Goal: Check status: Check status

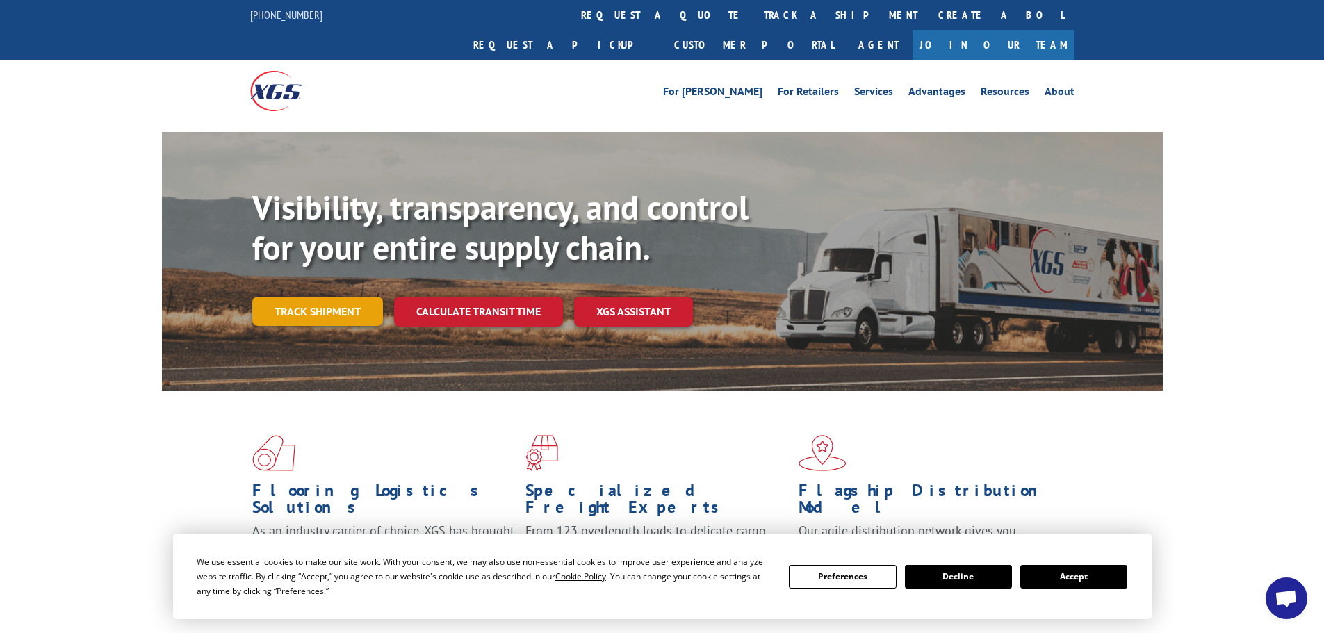
click at [346, 297] on link "Track shipment" at bounding box center [317, 311] width 131 height 29
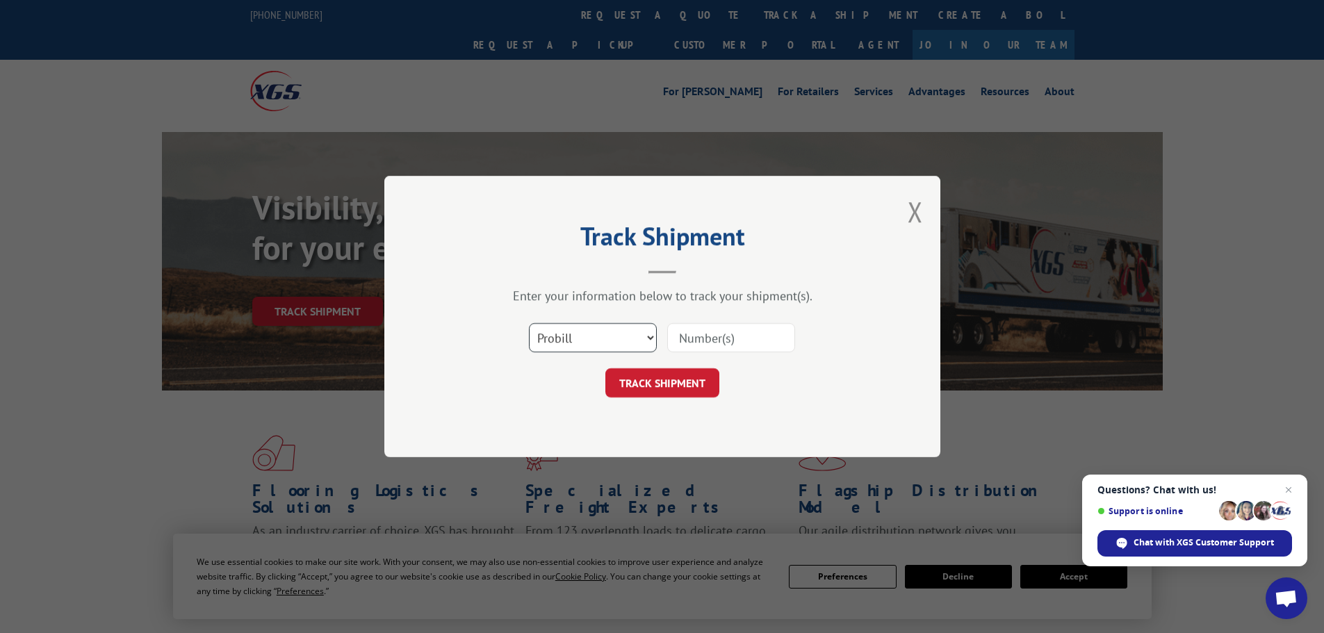
click at [625, 344] on select "Select category... Probill BOL PO" at bounding box center [593, 337] width 128 height 29
select select "po"
click at [529, 323] on select "Select category... Probill BOL PO" at bounding box center [593, 337] width 128 height 29
click at [723, 322] on div at bounding box center [731, 338] width 128 height 32
click at [724, 331] on input at bounding box center [731, 337] width 128 height 29
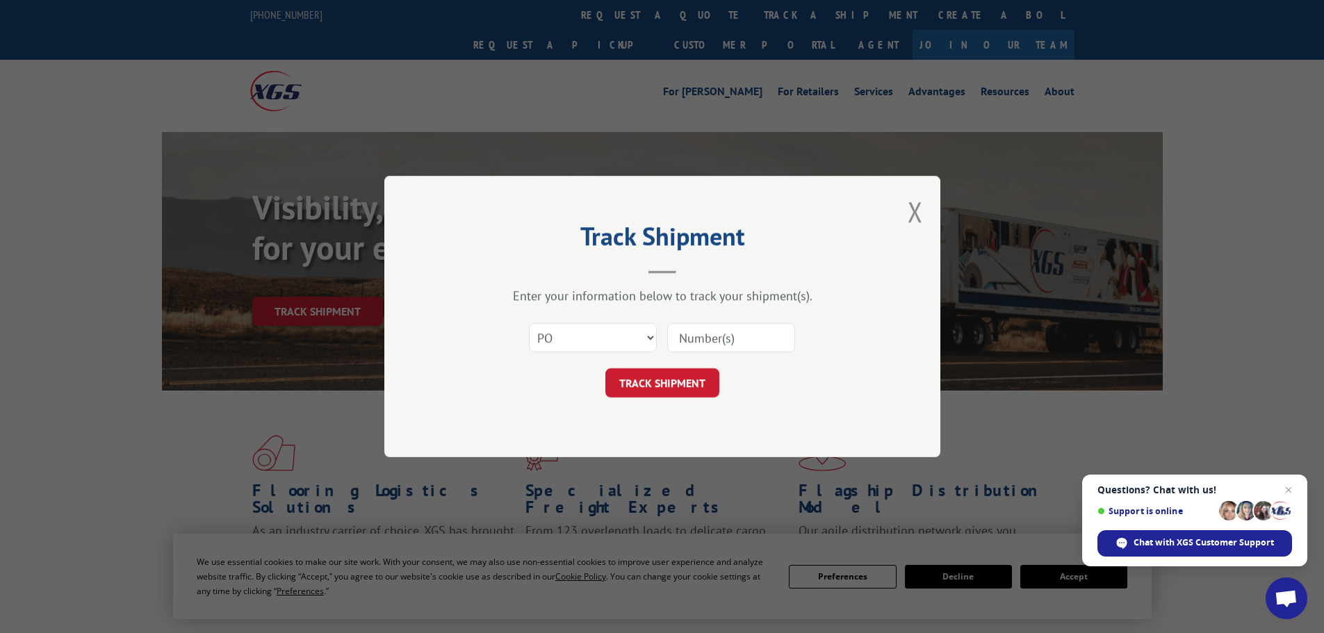
paste input "93532812"
type input "93532812"
click at [692, 385] on button "TRACK SHIPMENT" at bounding box center [662, 382] width 114 height 29
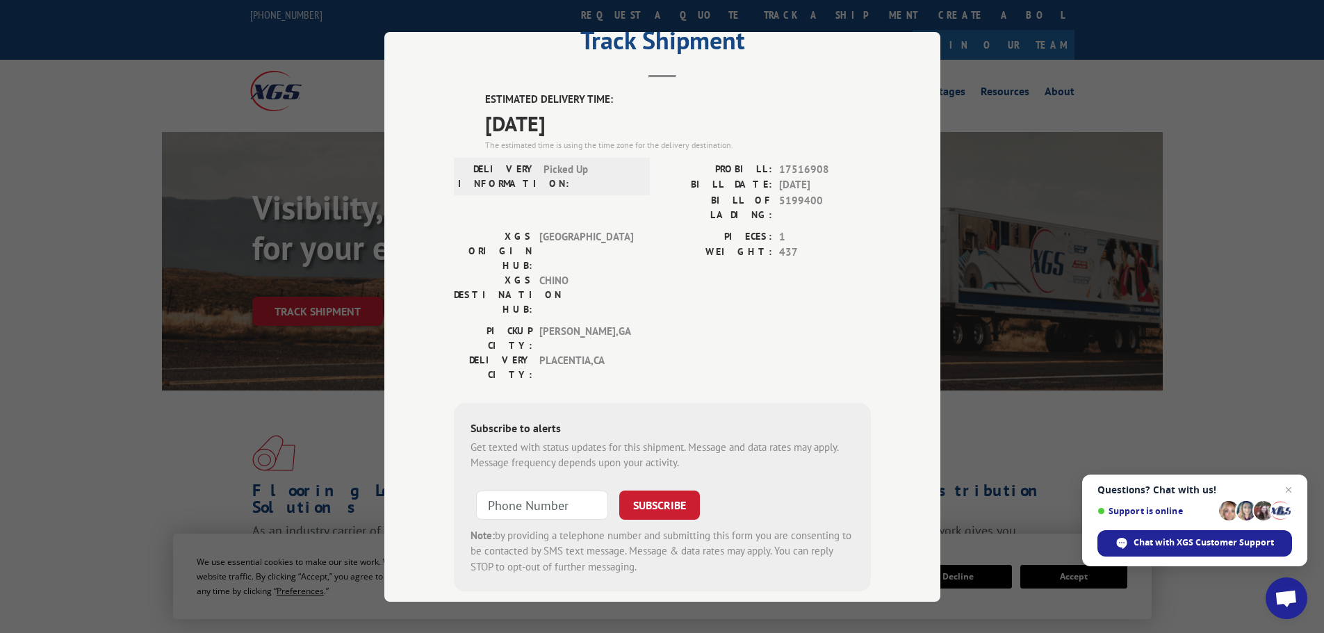
scroll to position [56, 0]
